Goal: Book appointment/travel/reservation

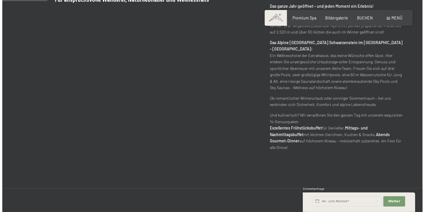
scroll to position [315, 0]
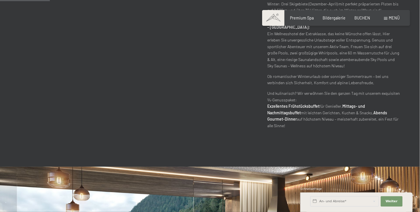
click at [388, 18] on div "Menü" at bounding box center [392, 18] width 16 height 6
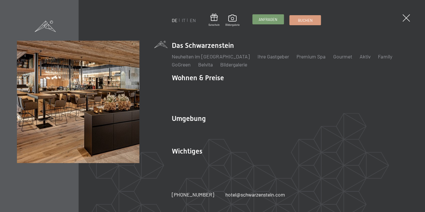
click at [273, 21] on span "Anfragen" at bounding box center [268, 19] width 19 height 5
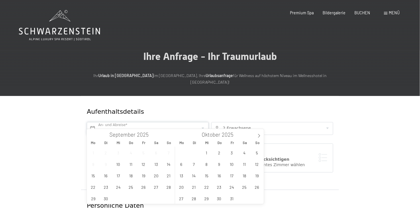
click at [122, 122] on input "text" at bounding box center [148, 128] width 122 height 13
click at [257, 134] on icon at bounding box center [259, 136] width 4 height 4
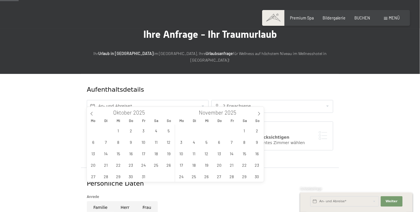
scroll to position [29, 0]
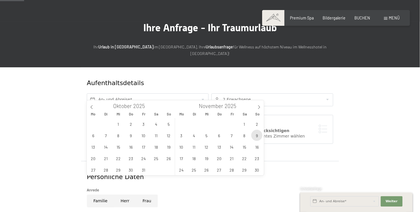
click at [256, 135] on span "9" at bounding box center [256, 135] width 11 height 11
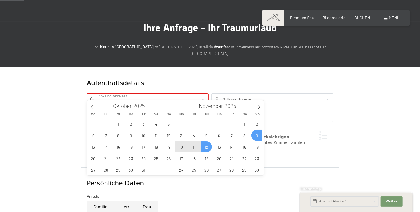
click at [205, 148] on span "12" at bounding box center [206, 146] width 11 height 11
type input "So. [DATE] - Mi. [DATE]"
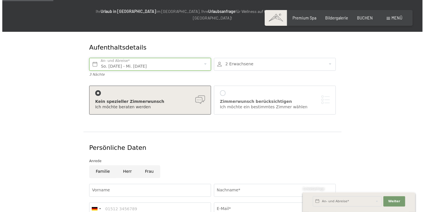
scroll to position [86, 0]
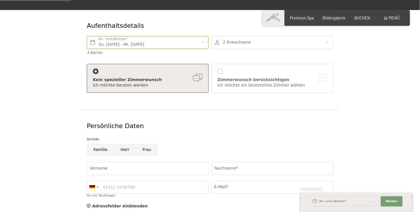
click at [221, 69] on div "[PERSON_NAME] berücksichtigen Ich möchte ein bestimmtes [PERSON_NAME] [PERSON_N…" at bounding box center [273, 79] width 110 height 20
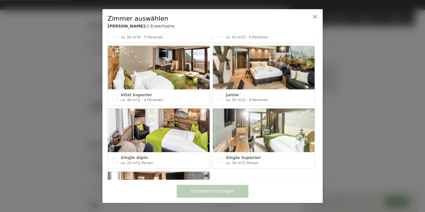
scroll to position [221, 0]
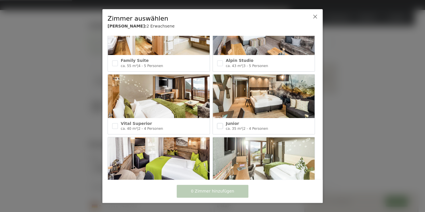
click at [218, 123] on input "checkbox" at bounding box center [220, 126] width 6 height 6
checkbox input "true"
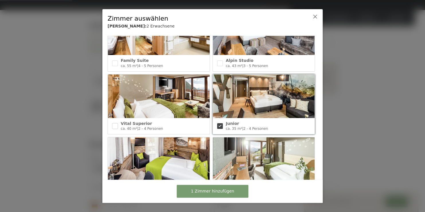
click at [114, 123] on input "checkbox" at bounding box center [115, 126] width 6 height 6
checkbox input "true"
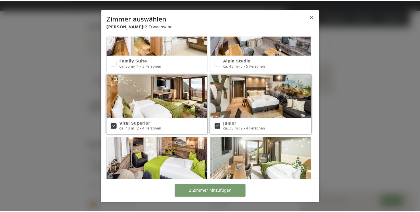
scroll to position [192, 0]
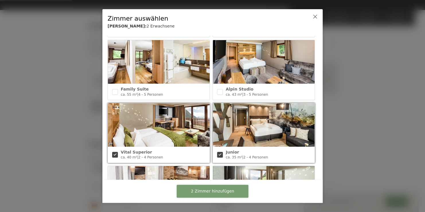
click at [223, 191] on span "2 Zimmer hinzufügen" at bounding box center [212, 192] width 43 height 6
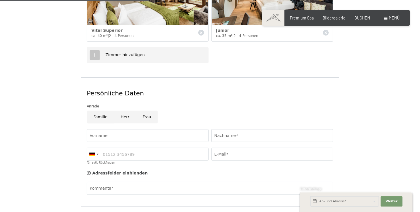
scroll to position [229, 0]
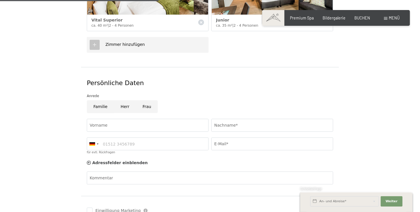
click at [146, 101] on input "Frau" at bounding box center [147, 106] width 22 height 13
radio input "true"
click at [131, 119] on input "Vorname" at bounding box center [148, 125] width 122 height 13
type input "[PERSON_NAME]"
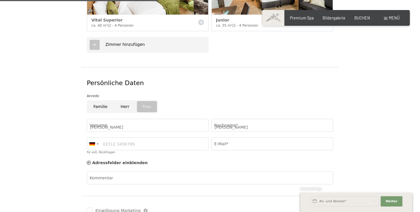
type input "01751125249"
type input "[EMAIL_ADDRESS][DOMAIN_NAME]"
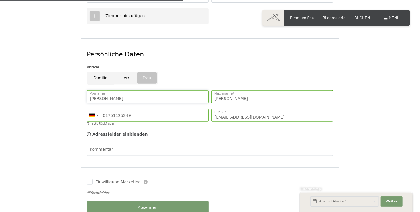
scroll to position [287, 0]
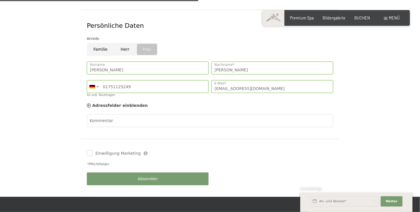
click at [92, 151] on input "Einwilligung Marketing" at bounding box center [90, 154] width 6 height 6
checkbox input "true"
click at [156, 176] on span "Absenden" at bounding box center [148, 179] width 20 height 6
